Goal: Information Seeking & Learning: Learn about a topic

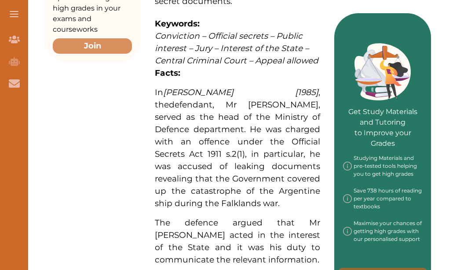
scroll to position [440, 0]
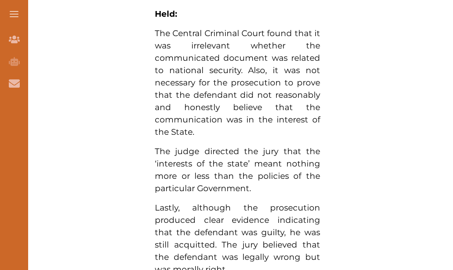
scroll to position [684, 0]
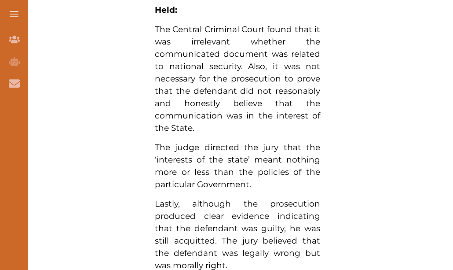
click at [172, 169] on span "The judge directed the jury that the ‘interests of the state’ meant nothing mor…" at bounding box center [237, 165] width 165 height 47
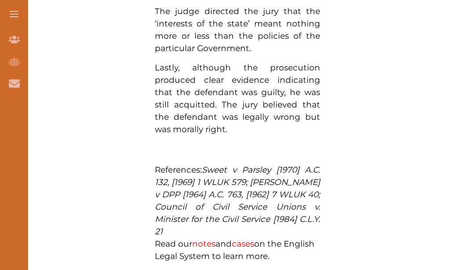
scroll to position [748, 0]
